Goal: Information Seeking & Learning: Learn about a topic

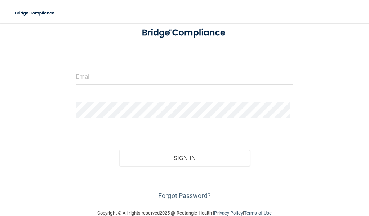
scroll to position [59, 0]
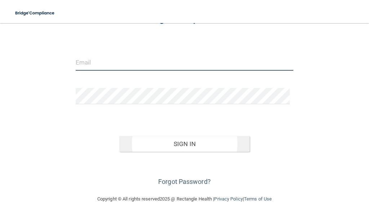
type input "[EMAIL_ADDRESS][DOMAIN_NAME]"
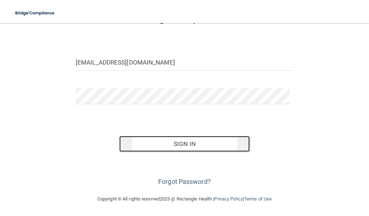
click at [172, 143] on button "Sign In" at bounding box center [184, 144] width 131 height 16
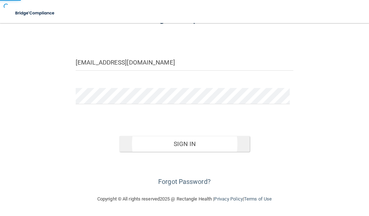
scroll to position [0, 0]
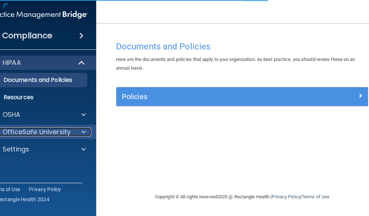
click at [50, 129] on p "OfficeSafe University" at bounding box center [37, 132] width 68 height 9
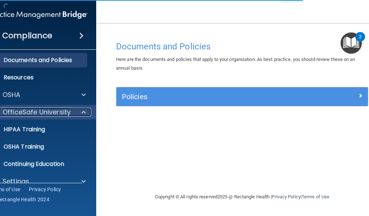
scroll to position [31, 0]
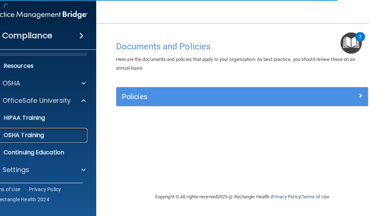
click at [30, 132] on p "OSHA Training" at bounding box center [15, 135] width 58 height 7
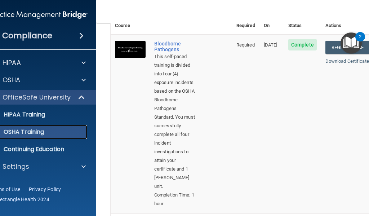
scroll to position [91, 0]
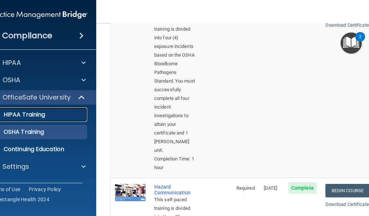
click at [26, 116] on p "HIPAA Training" at bounding box center [16, 114] width 60 height 7
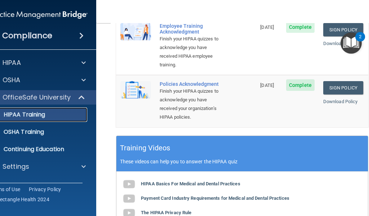
scroll to position [307, 0]
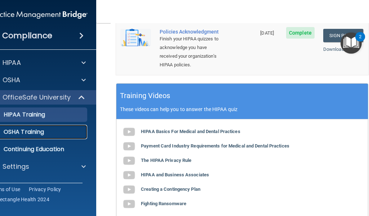
click at [26, 133] on p "OSHA Training" at bounding box center [15, 131] width 58 height 7
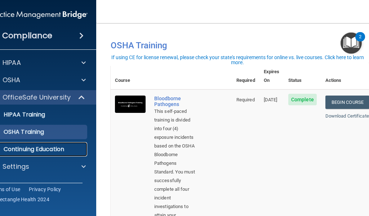
click at [47, 148] on p "Continuing Education" at bounding box center [35, 149] width 98 height 7
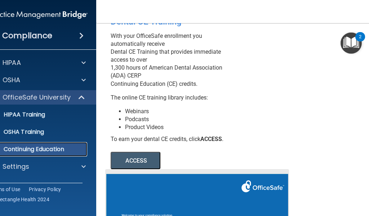
scroll to position [6, 0]
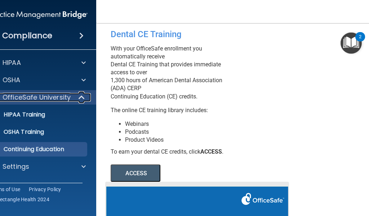
click at [40, 95] on p "OfficeSafe University" at bounding box center [37, 97] width 68 height 9
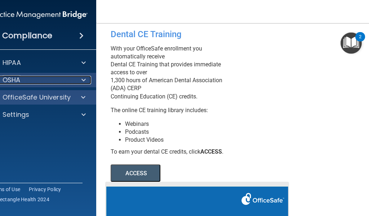
click at [63, 76] on div "OSHA" at bounding box center [28, 80] width 89 height 9
